Goal: Task Accomplishment & Management: Complete application form

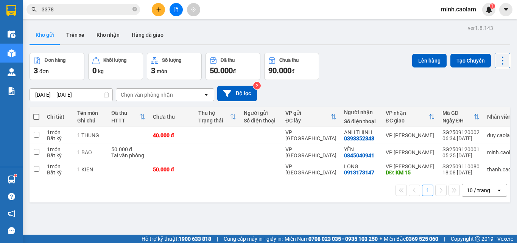
click at [79, 11] on input "3378" at bounding box center [86, 9] width 89 height 8
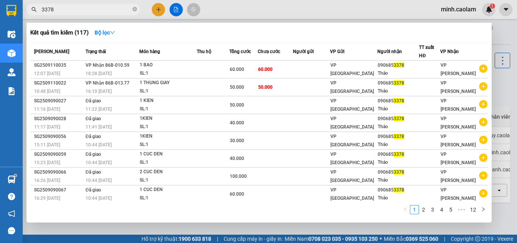
click at [79, 11] on input "3378" at bounding box center [86, 9] width 89 height 8
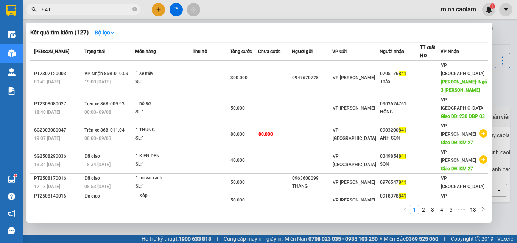
type input "841"
click at [273, 7] on div at bounding box center [258, 121] width 517 height 243
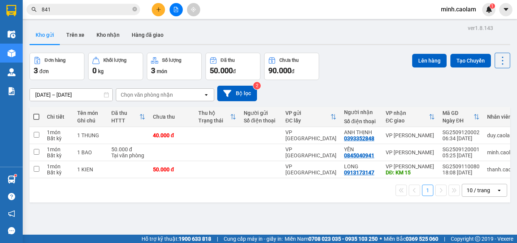
click at [37, 117] on span at bounding box center [36, 117] width 6 height 6
click at [36, 113] on input "checkbox" at bounding box center [36, 113] width 0 height 0
checkbox input "true"
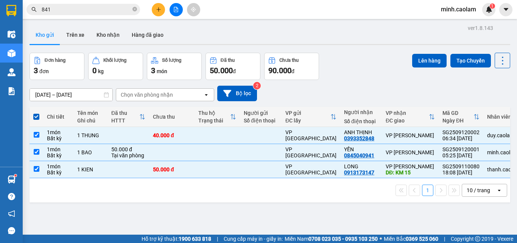
scroll to position [35, 0]
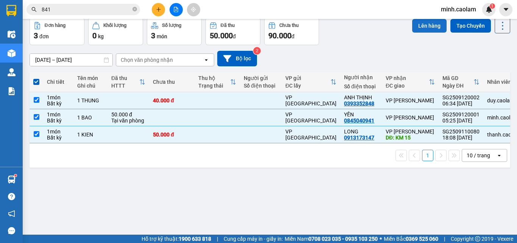
click at [433, 29] on button "Lên hàng" at bounding box center [429, 26] width 34 height 14
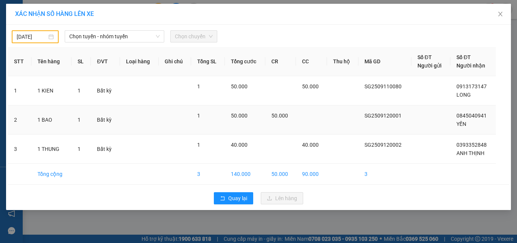
click at [265, 119] on td "50.000" at bounding box center [245, 119] width 40 height 29
click at [128, 31] on span "Chọn tuyến - nhóm tuyến" at bounding box center [114, 36] width 90 height 11
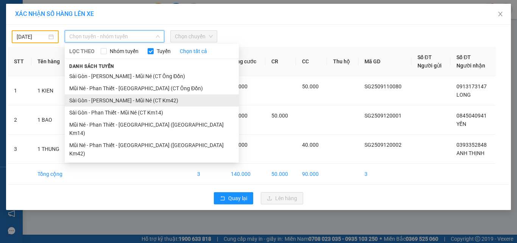
click at [135, 101] on li "Sài Gòn - [PERSON_NAME] - Mũi Né (CT Km42)" at bounding box center [152, 100] width 174 height 12
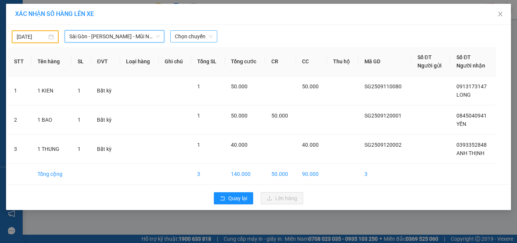
click at [178, 38] on span "Chọn chuyến" at bounding box center [194, 36] width 38 height 11
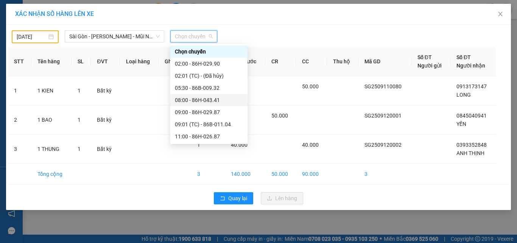
click at [202, 98] on div "08:00 - 86H-043.41" at bounding box center [209, 100] width 68 height 8
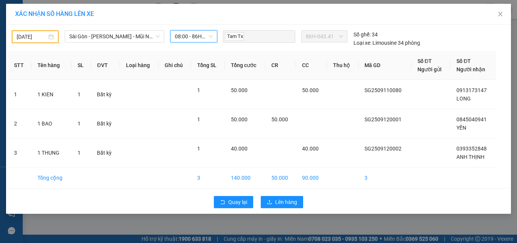
click at [32, 34] on body "Kết quả tìm kiếm ( 127 ) Bộ lọc Mã ĐH Trạng thái Món hàng Thu hộ Tổng cước Chưa…" at bounding box center [258, 121] width 517 height 243
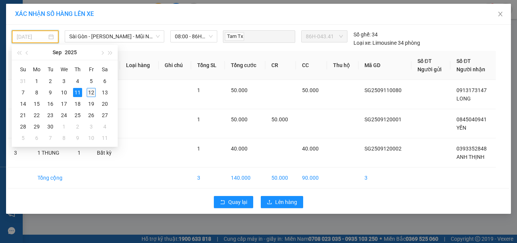
click at [89, 95] on div "12" at bounding box center [91, 92] width 9 height 9
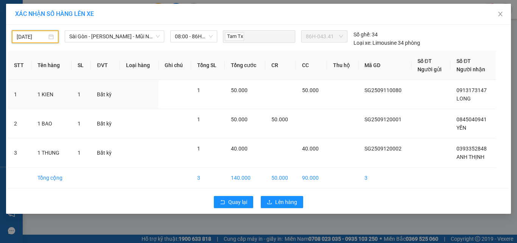
type input "[DATE]"
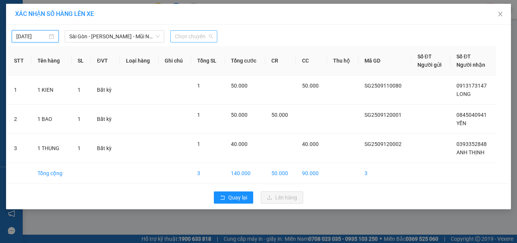
click at [193, 37] on span "Chọn chuyến" at bounding box center [194, 36] width 38 height 11
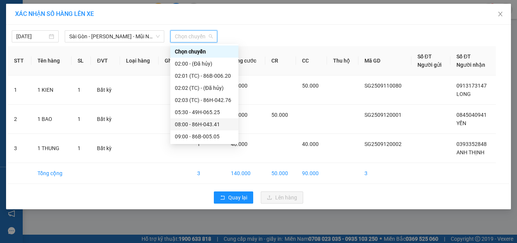
click at [203, 124] on div "08:00 - 86H-043.41" at bounding box center [204, 124] width 59 height 8
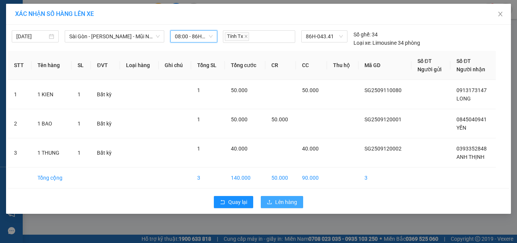
click at [277, 198] on button "Lên hàng" at bounding box center [282, 202] width 42 height 12
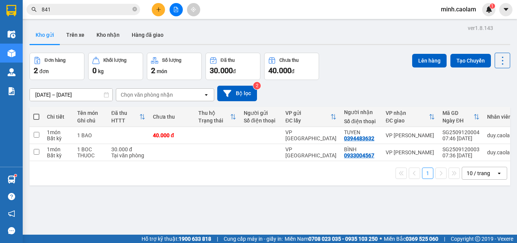
click at [35, 117] on span at bounding box center [36, 117] width 6 height 6
click at [36, 113] on input "checkbox" at bounding box center [36, 113] width 0 height 0
checkbox input "true"
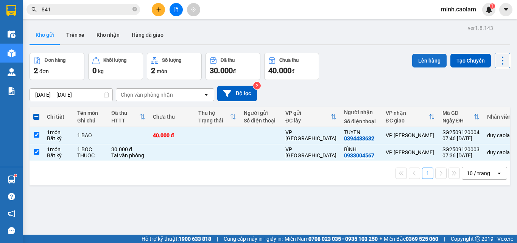
click at [420, 64] on button "Lên hàng" at bounding box center [429, 61] width 34 height 14
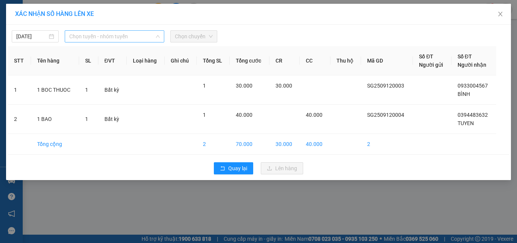
click at [109, 36] on span "Chọn tuyến - nhóm tuyến" at bounding box center [114, 36] width 90 height 11
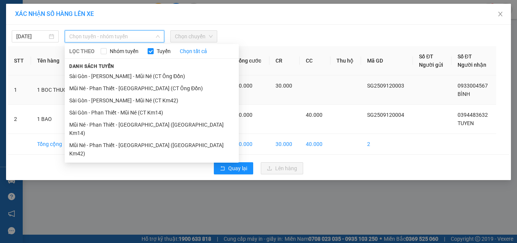
click at [110, 98] on li "Sài Gòn - [PERSON_NAME] - Mũi Né (CT Km42)" at bounding box center [152, 100] width 174 height 12
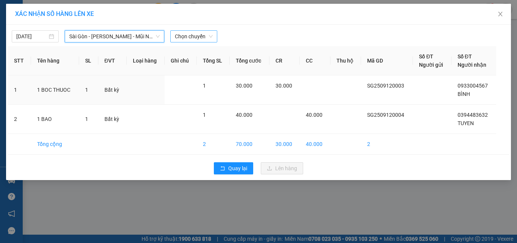
click at [195, 36] on span "Chọn chuyến" at bounding box center [194, 36] width 38 height 11
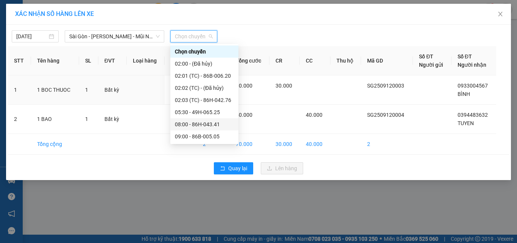
click at [214, 121] on div "08:00 - 86H-043.41" at bounding box center [204, 124] width 59 height 8
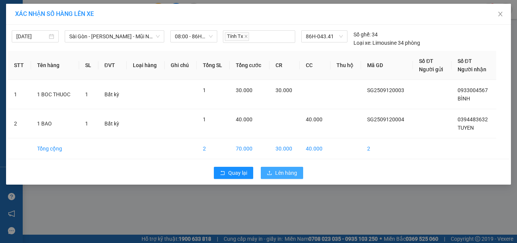
click at [290, 174] on span "Lên hàng" at bounding box center [286, 172] width 22 height 8
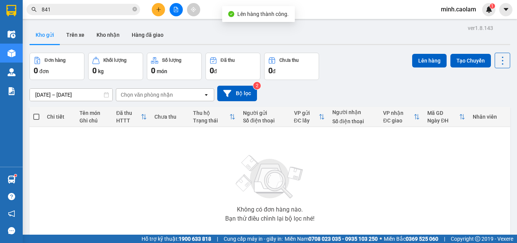
click at [177, 14] on button at bounding box center [176, 9] width 13 height 13
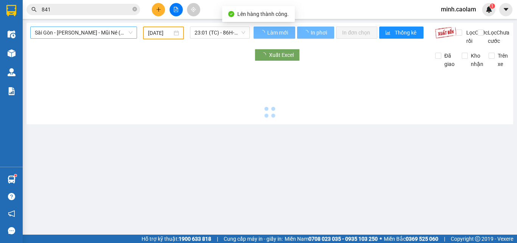
type input "[DATE]"
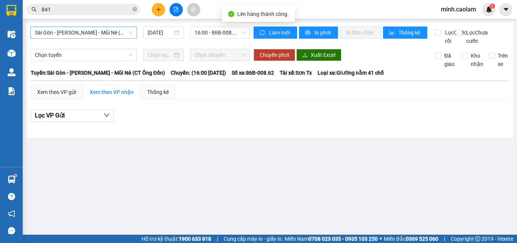
click at [75, 33] on span "Sài Gòn - [PERSON_NAME] - Mũi Né (CT Ông Đồn)" at bounding box center [84, 32] width 98 height 11
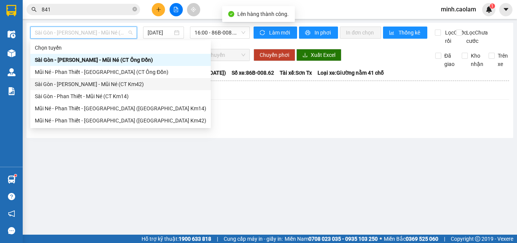
click at [80, 87] on div "Sài Gòn - [PERSON_NAME] - Mũi Né (CT Km42)" at bounding box center [120, 84] width 181 height 12
type input "[DATE]"
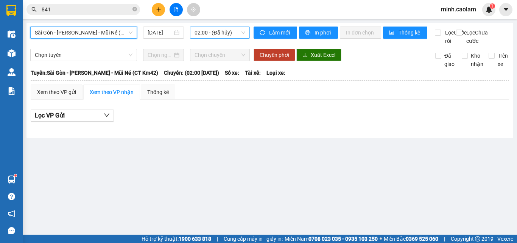
drag, startPoint x: 216, startPoint y: 30, endPoint x: 216, endPoint y: 34, distance: 4.2
click at [216, 34] on span "02:00 - (Đã hủy)" at bounding box center [220, 32] width 51 height 11
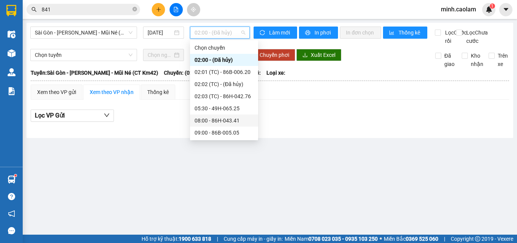
click at [216, 123] on div "08:00 - 86H-043.41" at bounding box center [224, 120] width 59 height 8
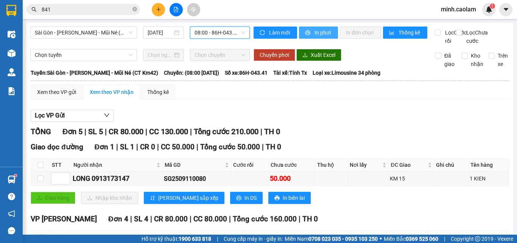
click at [327, 30] on span "In phơi" at bounding box center [323, 32] width 17 height 8
click at [450, 12] on span "minh.caolam" at bounding box center [458, 9] width 47 height 9
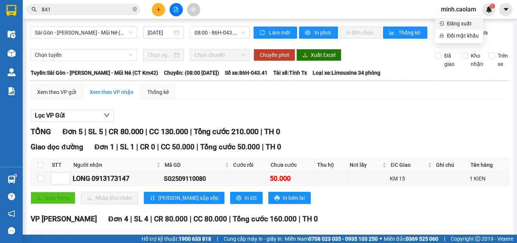
click at [467, 23] on span "Đăng xuất" at bounding box center [463, 23] width 32 height 8
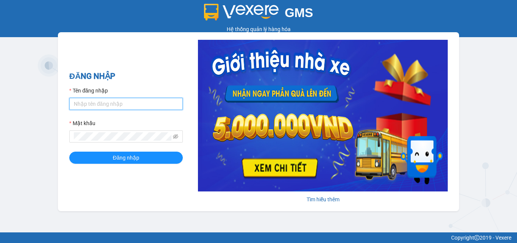
click at [125, 102] on input "Tên đăng nhập" at bounding box center [126, 104] width 114 height 12
type input "thanh.caolam"
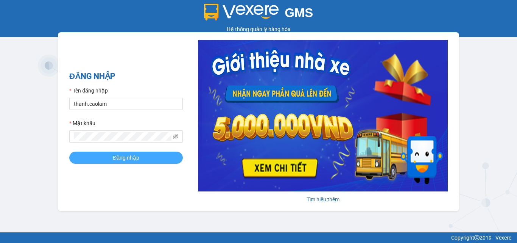
click at [118, 160] on span "Đăng nhập" at bounding box center [126, 157] width 26 height 8
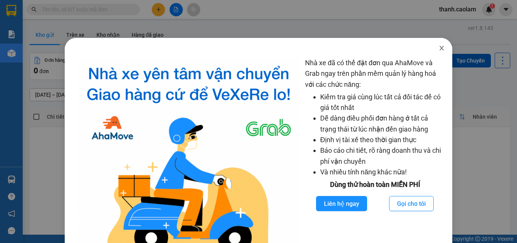
click at [439, 46] on icon "close" at bounding box center [442, 48] width 6 height 6
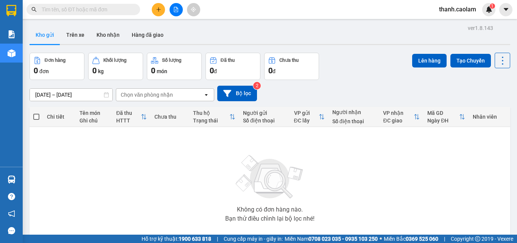
click at [157, 11] on icon "plus" at bounding box center [158, 9] width 5 height 5
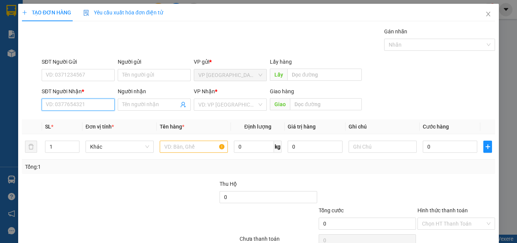
click at [89, 100] on input "SĐT Người Nhận *" at bounding box center [78, 104] width 73 height 12
type input "0"
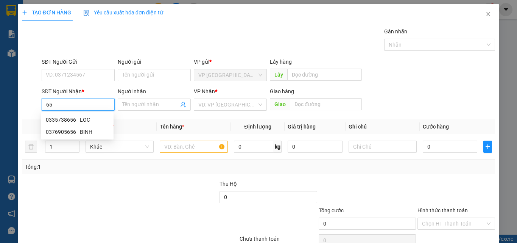
type input "6"
click at [79, 120] on div "0376905656 - BINH" at bounding box center [77, 119] width 63 height 8
type input "0376905656"
type input "BINH"
type input "KM 28"
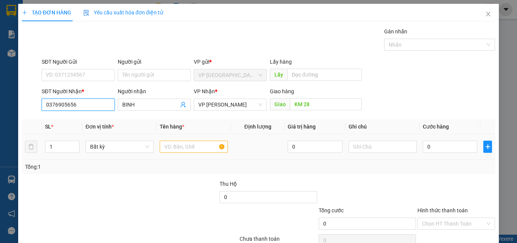
type input "0376905656"
click at [182, 144] on input "text" at bounding box center [194, 146] width 68 height 12
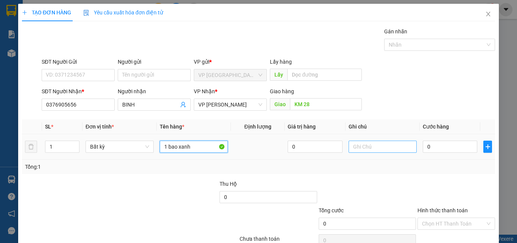
type input "1 bao xanh"
click at [378, 145] on input "text" at bounding box center [383, 146] width 68 height 12
click at [433, 143] on input "0" at bounding box center [450, 146] width 55 height 12
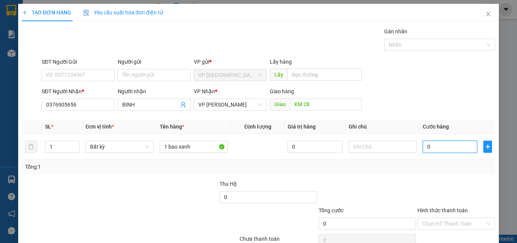
type input "5"
type input "50"
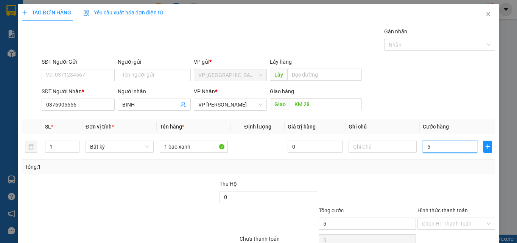
type input "50"
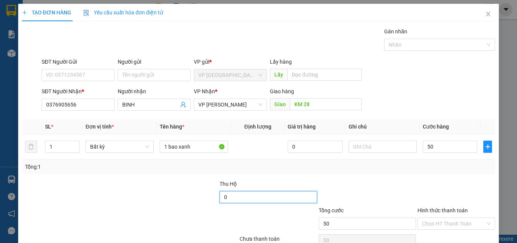
type input "50.000"
click at [246, 195] on input "0" at bounding box center [268, 197] width 97 height 12
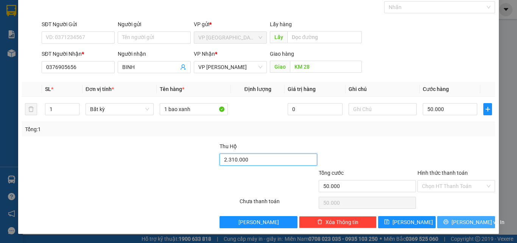
type input "2.310.000"
click at [477, 226] on button "Lưu và In" at bounding box center [466, 222] width 58 height 12
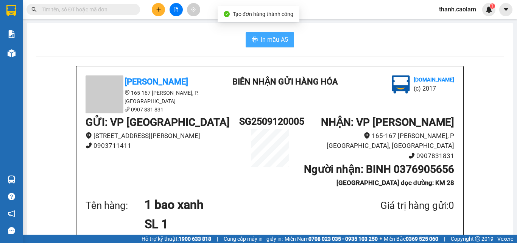
click at [277, 40] on span "In mẫu A5" at bounding box center [274, 39] width 27 height 9
click at [118, 9] on input "text" at bounding box center [86, 9] width 89 height 8
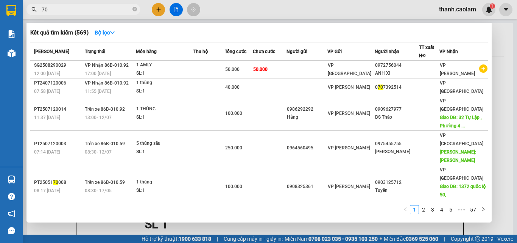
type input "702"
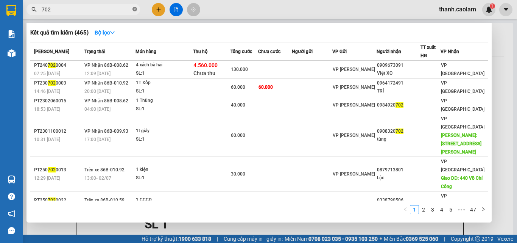
click at [135, 9] on icon "close-circle" at bounding box center [134, 9] width 5 height 5
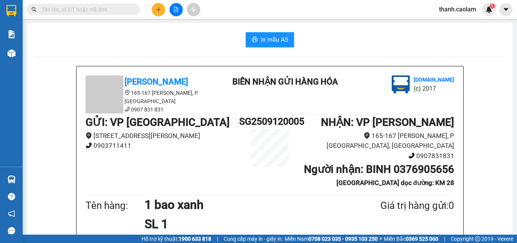
click at [120, 12] on input "text" at bounding box center [86, 9] width 89 height 8
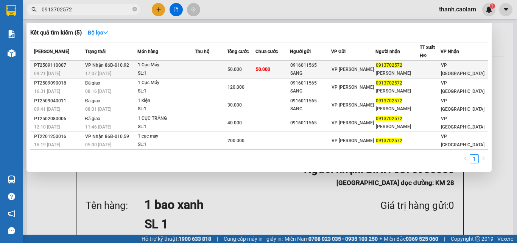
type input "0913702572"
click at [409, 72] on div "ANH HƯNG" at bounding box center [398, 73] width 44 height 8
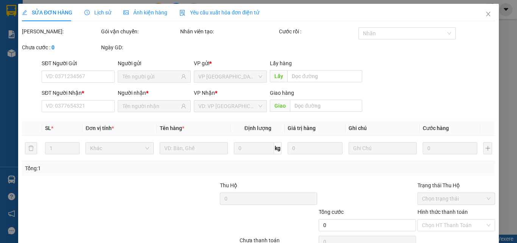
type input "0916011565"
type input "SANG"
type input "0913702572"
type input "ANH HƯNG"
type input "50.000"
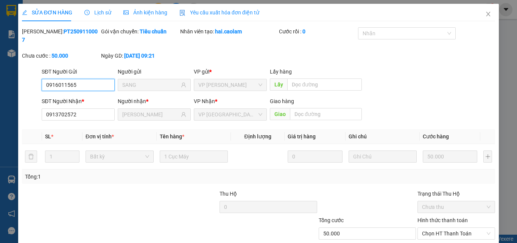
scroll to position [39, 0]
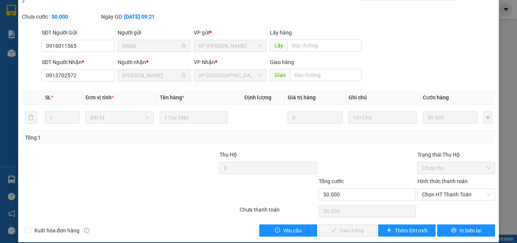
click at [443, 178] on label "Hình thức thanh toán" at bounding box center [442, 181] width 50 height 6
click at [443, 188] on input "Hình thức thanh toán" at bounding box center [453, 193] width 63 height 11
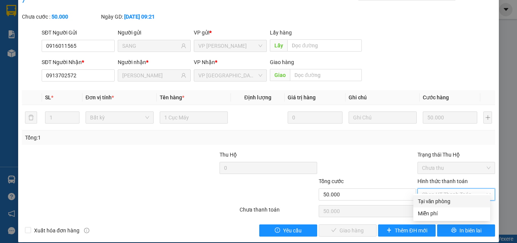
click at [441, 202] on div "Tại văn phòng" at bounding box center [452, 201] width 68 height 8
type input "0"
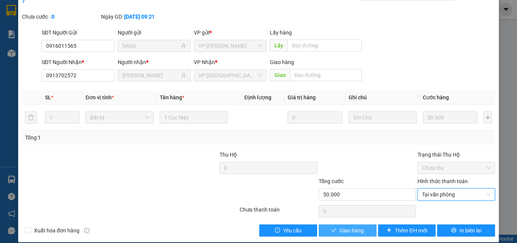
click at [352, 226] on span "Giao hàng" at bounding box center [351, 230] width 24 height 8
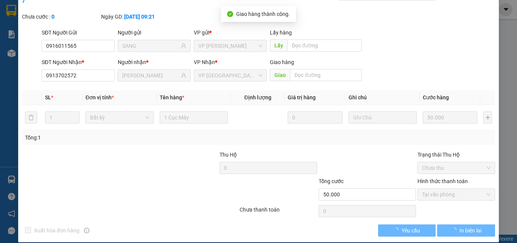
scroll to position [0, 0]
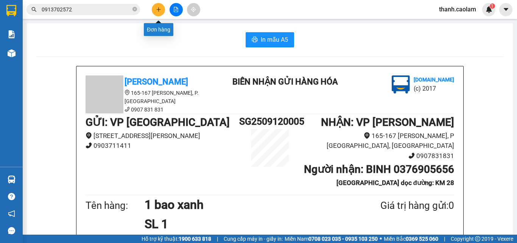
click at [160, 8] on icon "plus" at bounding box center [158, 9] width 5 height 5
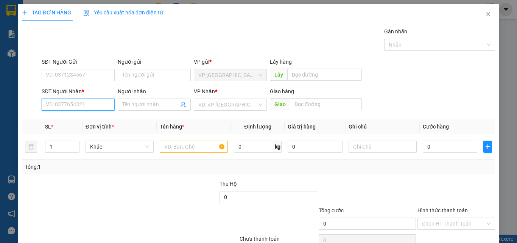
click at [88, 102] on input "SĐT Người Nhận *" at bounding box center [78, 104] width 73 height 12
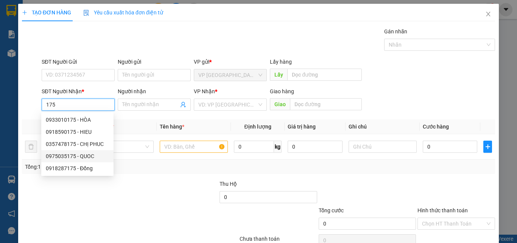
click at [90, 157] on div "0975035175 - QUOC" at bounding box center [77, 156] width 63 height 8
type input "0975035175"
type input "QUOC"
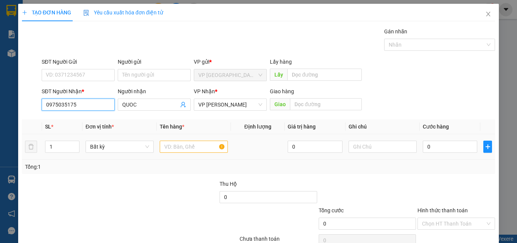
type input "0975035175"
click at [191, 145] on input "text" at bounding box center [194, 146] width 68 height 12
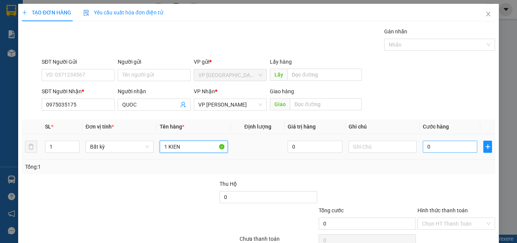
type input "1 KIEN"
click at [434, 146] on input "0" at bounding box center [450, 146] width 55 height 12
type input "4"
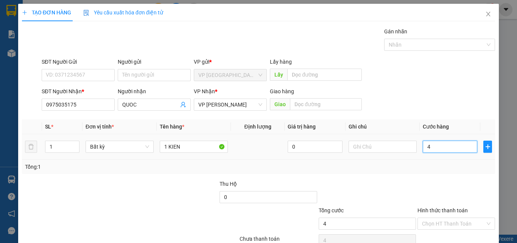
type input "40"
type input "400"
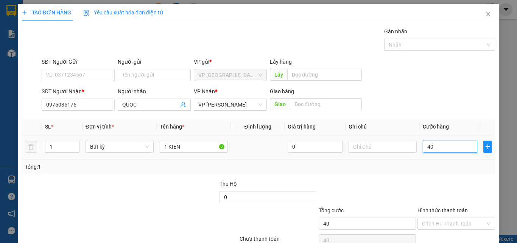
type input "400"
type input "4.000"
type input "40.000"
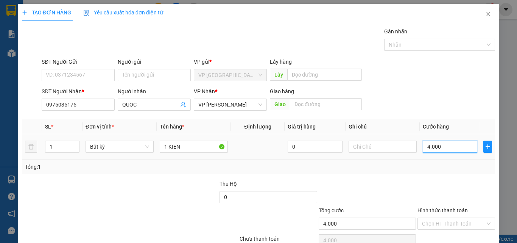
type input "40.000"
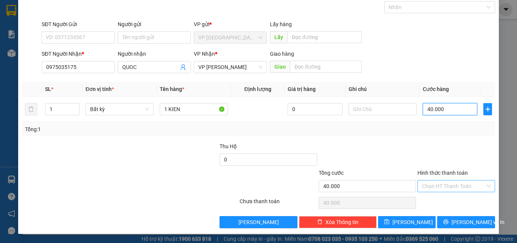
click at [484, 188] on div "Chọn HT Thanh Toán" at bounding box center [456, 186] width 78 height 12
type input "40.000"
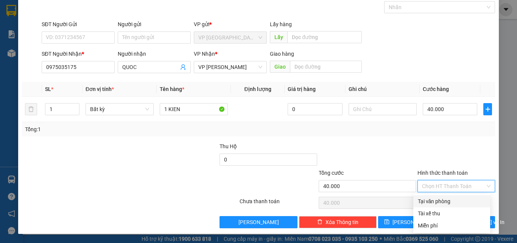
click at [450, 202] on div "Tại văn phòng" at bounding box center [452, 201] width 68 height 8
type input "0"
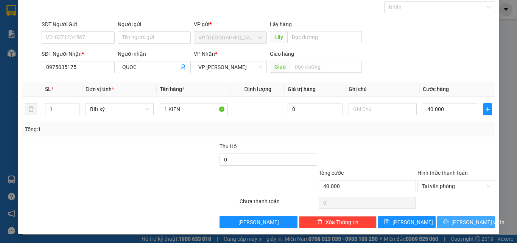
click at [464, 222] on span "Lưu và In" at bounding box center [478, 222] width 53 height 8
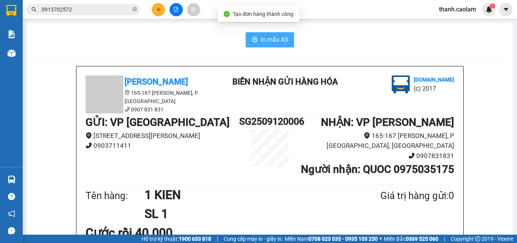
click at [284, 41] on span "In mẫu A5" at bounding box center [274, 39] width 27 height 9
click at [272, 42] on span "In mẫu A5" at bounding box center [274, 39] width 27 height 9
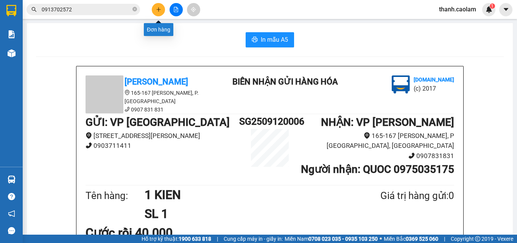
click at [160, 5] on button at bounding box center [158, 9] width 13 height 13
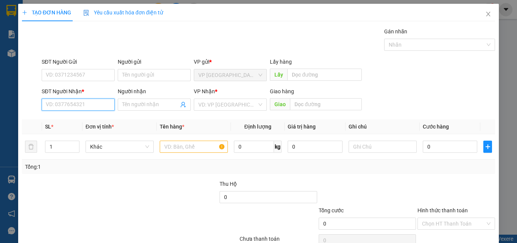
click at [101, 102] on input "SĐT Người Nhận *" at bounding box center [78, 104] width 73 height 12
click at [83, 120] on div "0969643288 - TUYEN" at bounding box center [77, 119] width 63 height 8
type input "0969643288"
type input "TUYEN"
type input "0969643288"
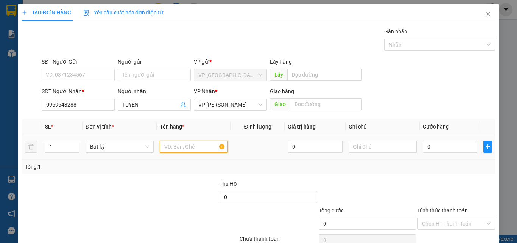
click at [185, 146] on input "text" at bounding box center [194, 146] width 68 height 12
type input "1 BOC DEN"
click at [443, 150] on input "0" at bounding box center [450, 146] width 55 height 12
type input "3"
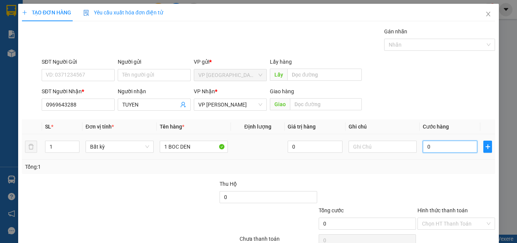
type input "3"
type input "30"
type input "300"
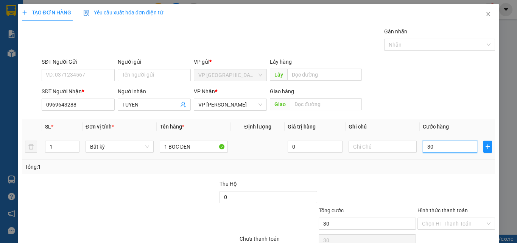
type input "300"
type input "3.000"
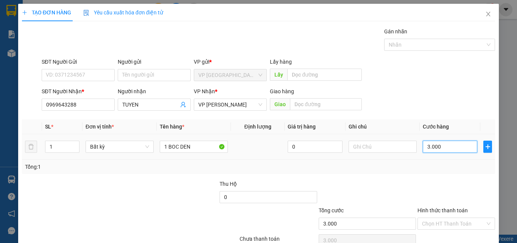
type input "30.000"
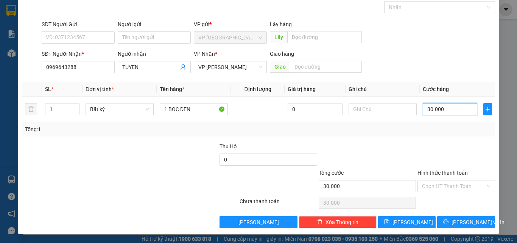
type input "30.000"
click at [451, 173] on label "Hình thức thanh toán" at bounding box center [442, 173] width 50 height 6
click at [451, 180] on input "Hình thức thanh toán" at bounding box center [453, 185] width 63 height 11
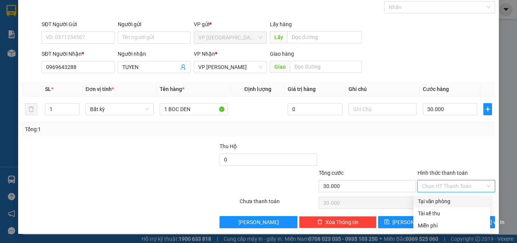
click at [432, 202] on div "Tại văn phòng" at bounding box center [452, 201] width 68 height 8
type input "0"
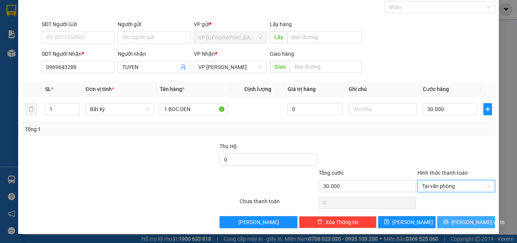
click at [462, 223] on span "Lưu và In" at bounding box center [478, 222] width 53 height 8
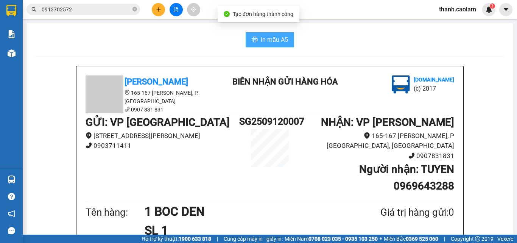
click at [279, 42] on span "In mẫu A5" at bounding box center [274, 39] width 27 height 9
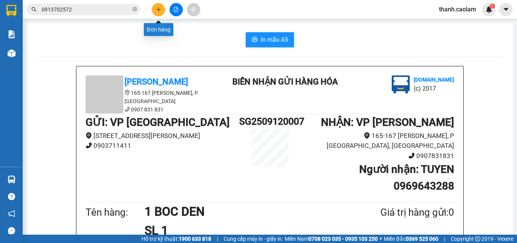
click at [159, 8] on icon "plus" at bounding box center [158, 9] width 5 height 5
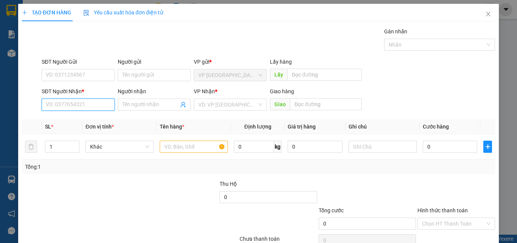
click at [94, 103] on input "SĐT Người Nhận *" at bounding box center [78, 104] width 73 height 12
click at [207, 32] on div "Gói vận chuyển * Tiêu chuẩn Gán nhãn Nhãn" at bounding box center [268, 40] width 456 height 26
click at [485, 15] on icon "close" at bounding box center [488, 14] width 6 height 6
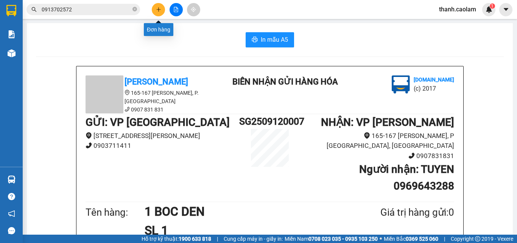
click at [160, 9] on icon "plus" at bounding box center [158, 9] width 5 height 5
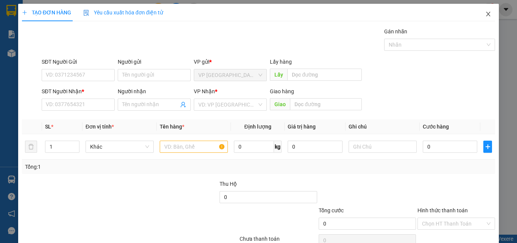
click at [485, 17] on icon "close" at bounding box center [488, 14] width 6 height 6
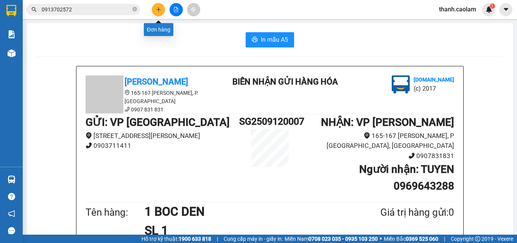
click at [160, 9] on icon "plus" at bounding box center [158, 9] width 4 height 0
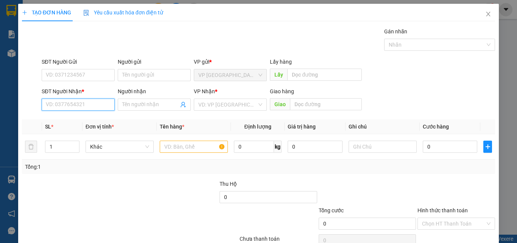
click at [95, 104] on input "SĐT Người Nhận *" at bounding box center [78, 104] width 73 height 12
type input "9"
type input "0915440668"
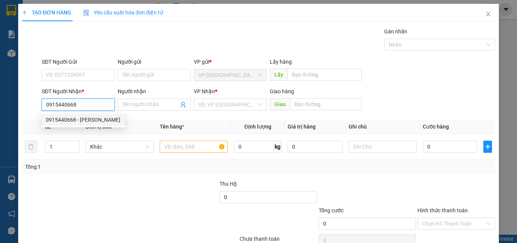
click at [100, 118] on div "0915440668 - HUY HOANG" at bounding box center [83, 119] width 75 height 8
type input "HUY HOANG"
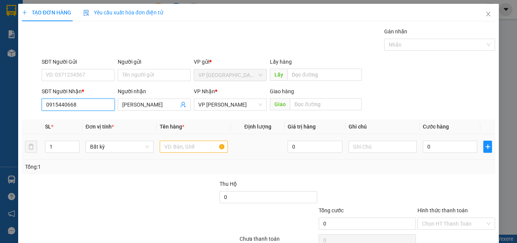
type input "0915440668"
click at [188, 149] on input "text" at bounding box center [194, 146] width 68 height 12
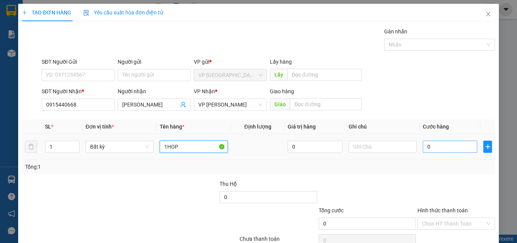
type input "1HOP"
click at [452, 148] on input "0" at bounding box center [450, 146] width 55 height 12
type input "3"
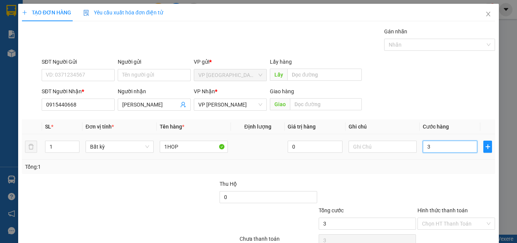
type input "30"
type input "300"
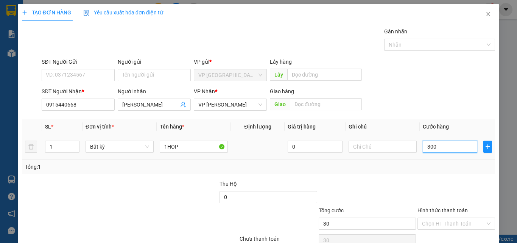
type input "300"
type input "3.000"
type input "30.000"
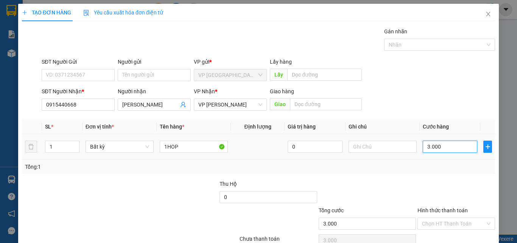
type input "30.000"
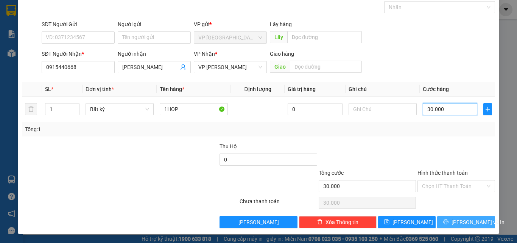
type input "30.000"
click at [460, 224] on span "Lưu và In" at bounding box center [478, 222] width 53 height 8
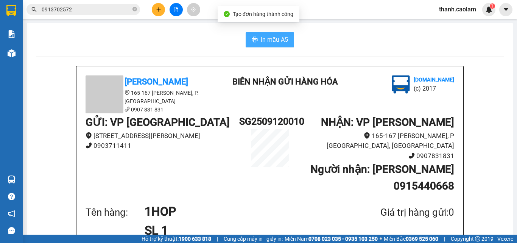
click at [276, 41] on span "In mẫu A5" at bounding box center [274, 39] width 27 height 9
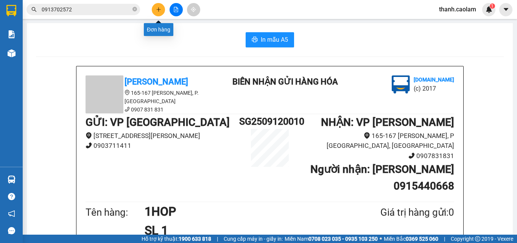
click at [154, 10] on button at bounding box center [158, 9] width 13 height 13
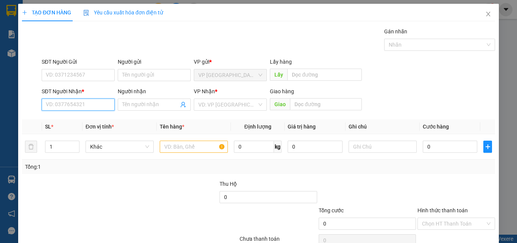
click at [65, 106] on input "SĐT Người Nhận *" at bounding box center [78, 104] width 73 height 12
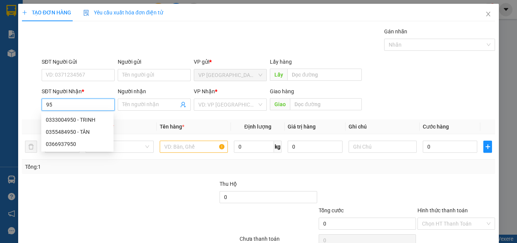
type input "9"
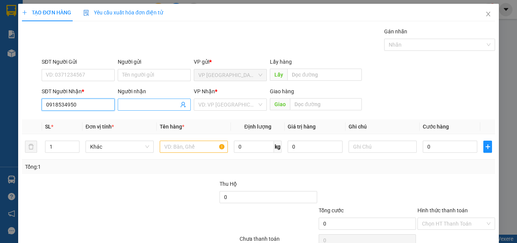
type input "0918534950"
click at [165, 102] on input "Người nhận" at bounding box center [150, 104] width 56 height 8
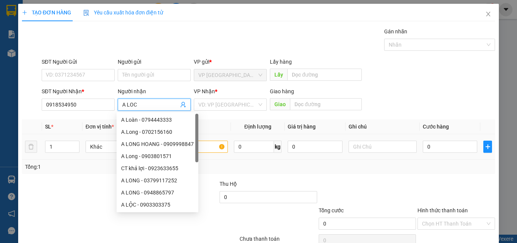
type input "A LOC"
click at [202, 145] on input "text" at bounding box center [194, 146] width 68 height 12
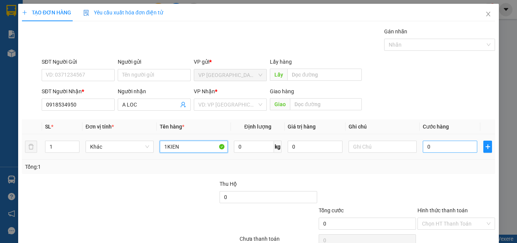
type input "1KIEN"
click at [444, 149] on input "0" at bounding box center [450, 146] width 55 height 12
type input "4"
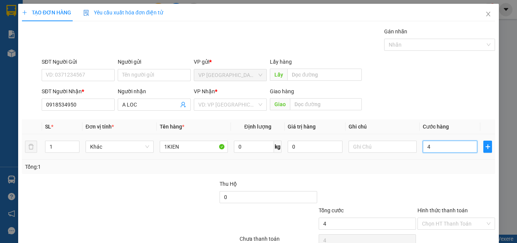
type input "40"
type input "400"
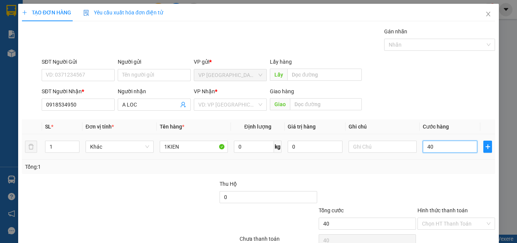
type input "400"
type input "4.000"
type input "40.000"
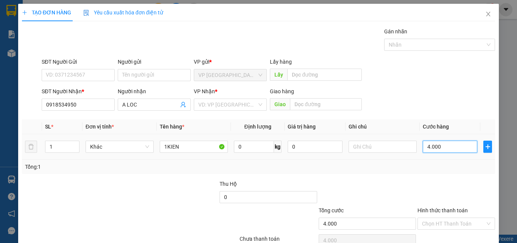
type input "40.000"
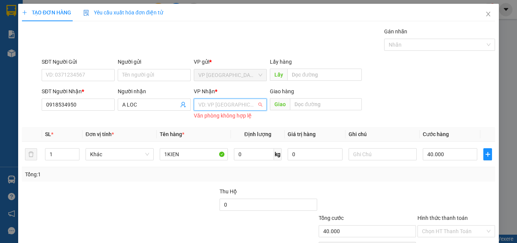
click at [250, 99] on input "search" at bounding box center [227, 104] width 59 height 11
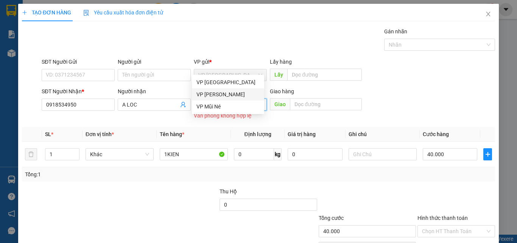
click at [230, 98] on div "VP [PERSON_NAME]" at bounding box center [227, 94] width 63 height 8
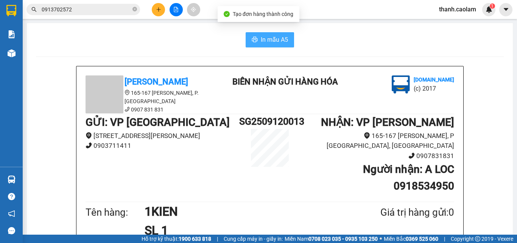
click at [274, 33] on button "In mẫu A5" at bounding box center [270, 39] width 48 height 15
